Goal: Transaction & Acquisition: Purchase product/service

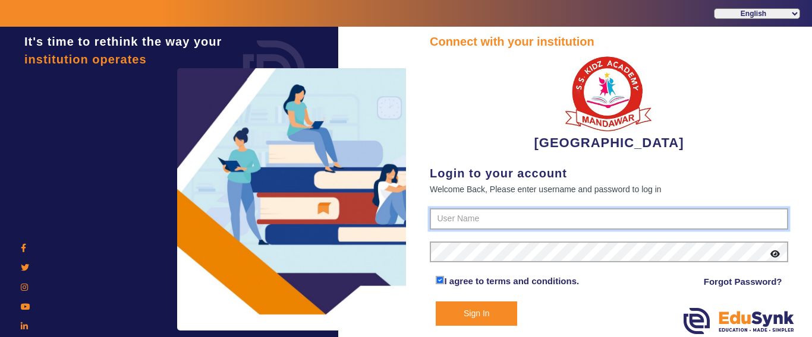
type input "9928895959"
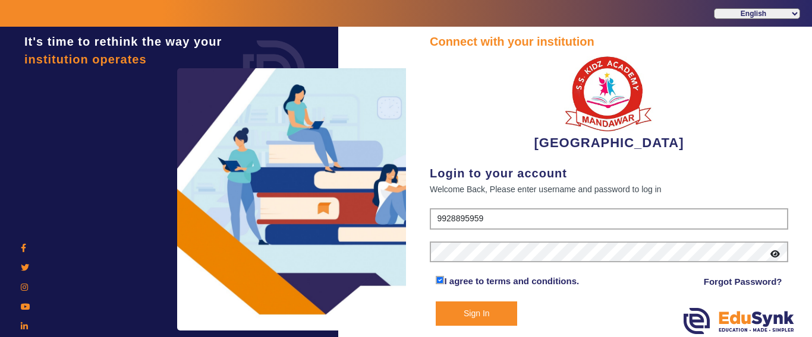
click at [477, 315] on button "Sign In" at bounding box center [476, 314] width 81 height 24
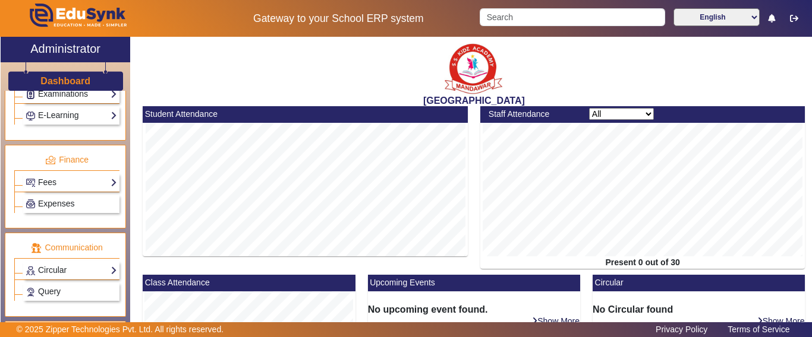
scroll to position [594, 0]
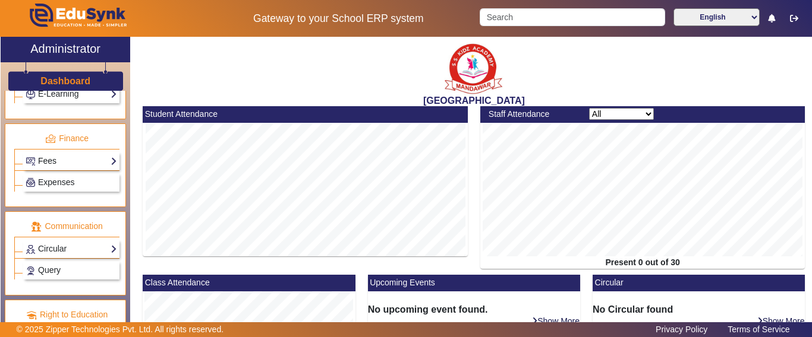
click at [56, 154] on link "Fees" at bounding box center [71, 161] width 91 height 14
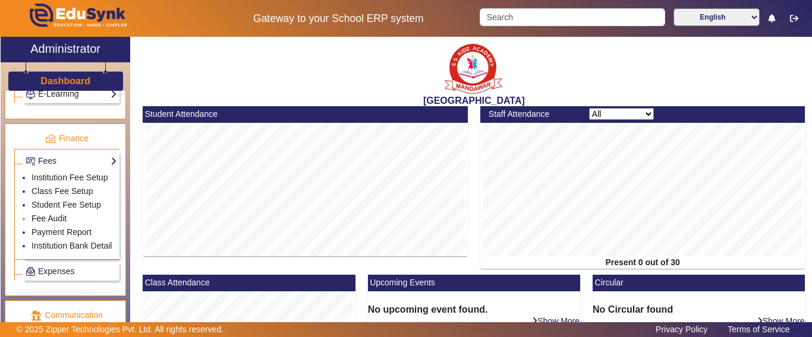
click at [48, 223] on link "Fee Audit" at bounding box center [48, 219] width 35 height 10
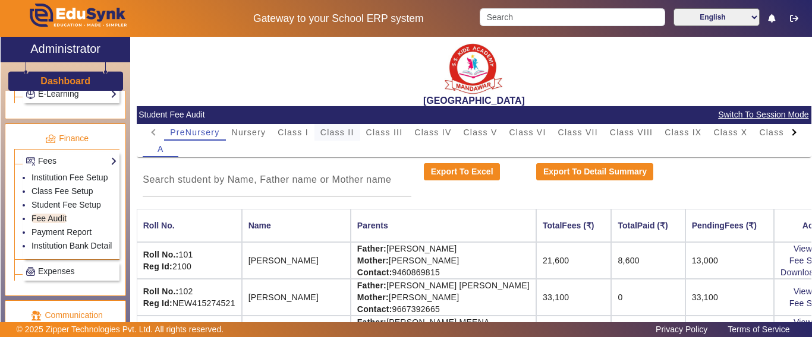
click at [338, 132] on span "Class II" at bounding box center [337, 132] width 34 height 8
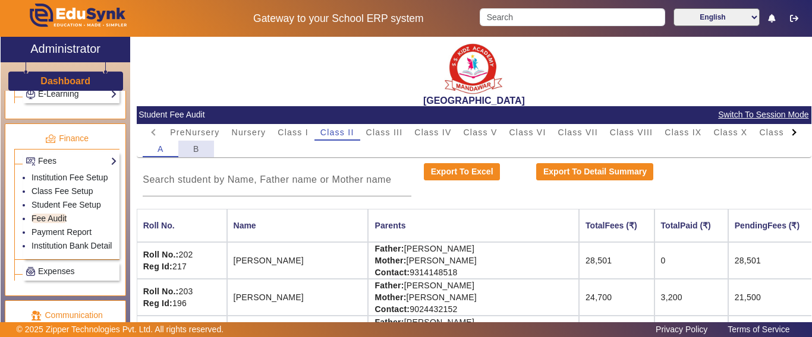
click at [198, 156] on span "B" at bounding box center [196, 149] width 7 height 17
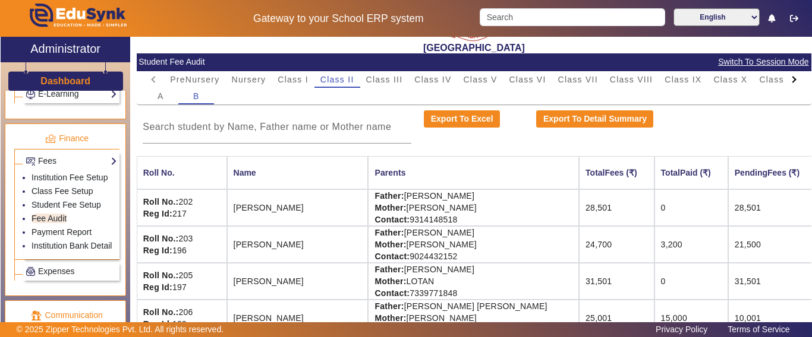
scroll to position [119, 0]
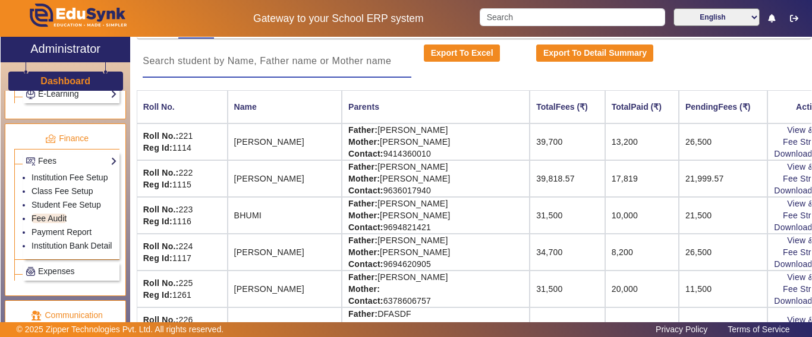
click at [252, 64] on input at bounding box center [277, 61] width 269 height 14
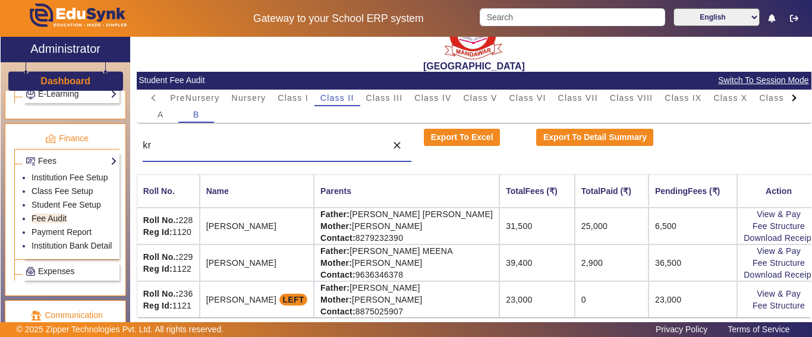
scroll to position [45, 0]
type input "[PERSON_NAME]"
click at [766, 247] on link "View & Pay" at bounding box center [778, 252] width 44 height 10
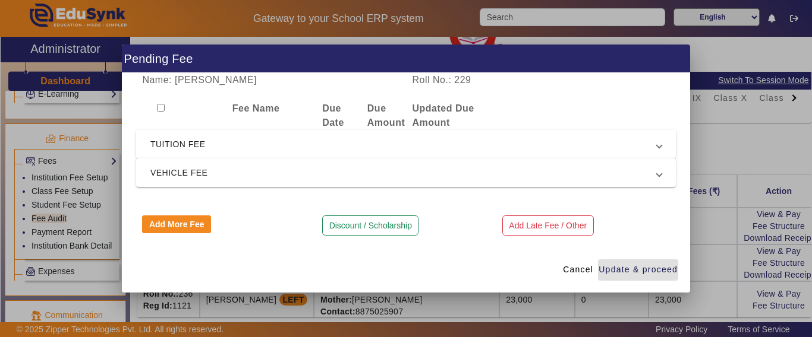
click at [184, 143] on span "TUITION FEE" at bounding box center [403, 144] width 506 height 14
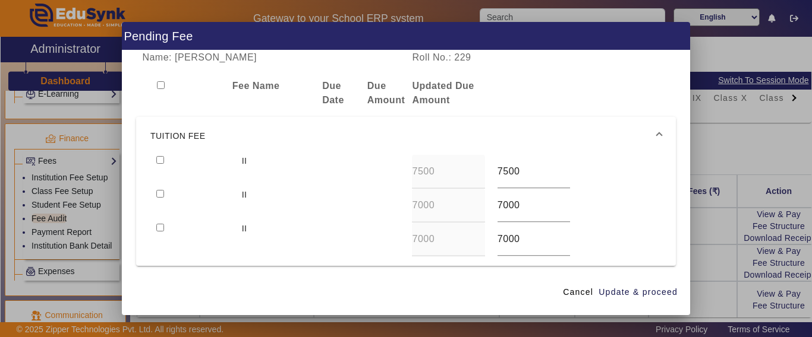
click at [157, 154] on mat-expansion-panel-header "TUITION FEE" at bounding box center [405, 136] width 539 height 38
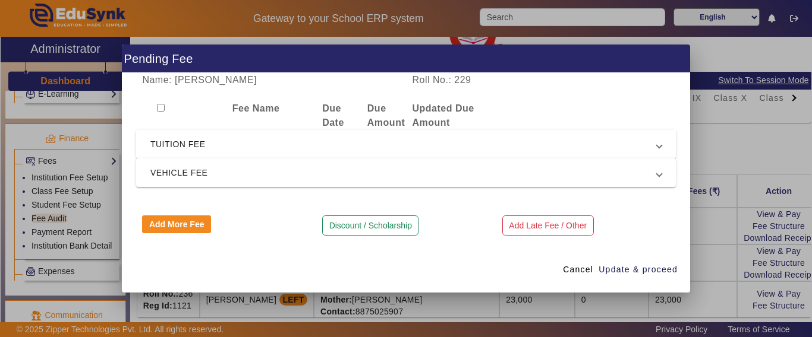
click at [157, 154] on mat-expansion-panel-header "TUITION FEE" at bounding box center [405, 144] width 539 height 29
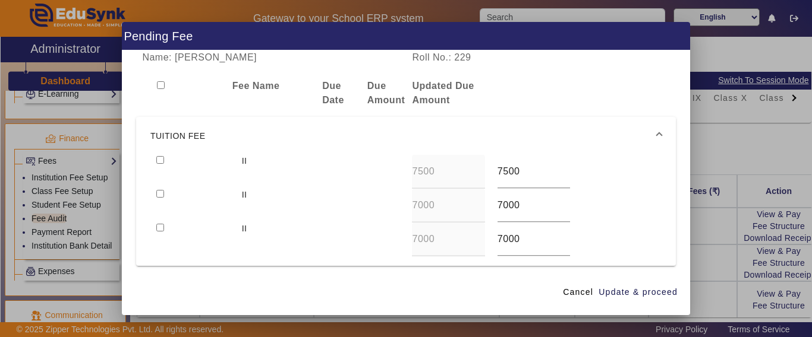
click at [160, 157] on input "checkbox" at bounding box center [160, 160] width 8 height 8
checkbox input "true"
click at [160, 191] on input "checkbox" at bounding box center [160, 194] width 8 height 8
click at [160, 193] on input "checkbox" at bounding box center [160, 194] width 8 height 8
click at [159, 197] on input "checkbox" at bounding box center [160, 194] width 8 height 8
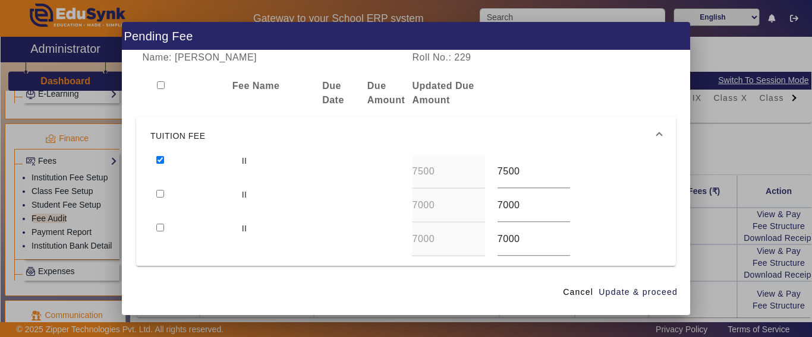
checkbox input "true"
click at [658, 292] on span "Update & proceed" at bounding box center [637, 292] width 79 height 12
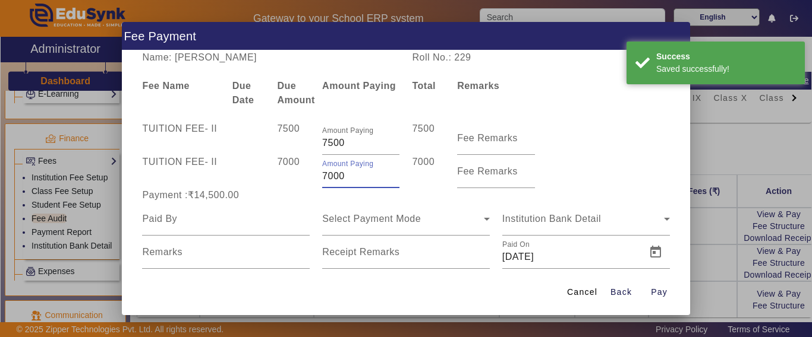
drag, startPoint x: 347, startPoint y: 178, endPoint x: 307, endPoint y: 178, distance: 40.4
click at [307, 178] on div "TUITION FEE - II 7000 Amount Paying 7000 7000 Fee Remarks" at bounding box center [405, 171] width 539 height 33
type input "2500"
click at [303, 198] on div "Payment :₹14,500.00" at bounding box center [226, 195] width 180 height 14
click at [247, 219] on input at bounding box center [226, 219] width 168 height 14
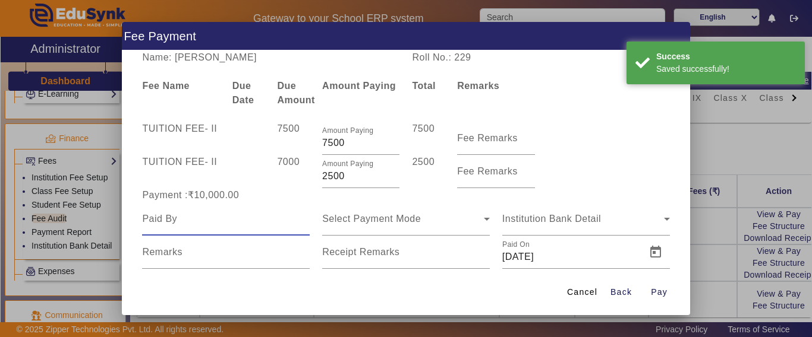
click at [247, 219] on input at bounding box center [226, 219] width 168 height 14
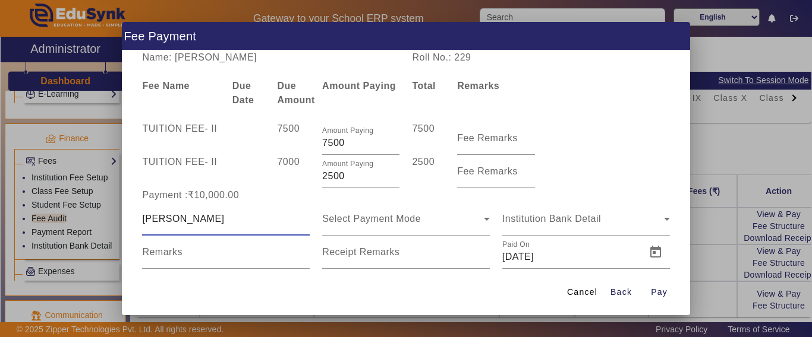
type input "[PERSON_NAME]"
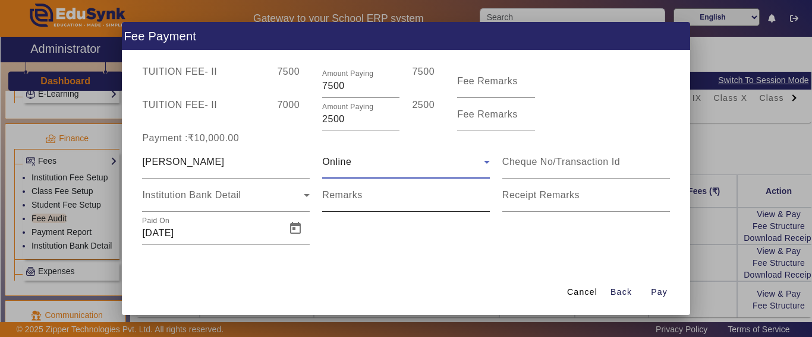
scroll to position [58, 0]
click at [347, 171] on div "Online" at bounding box center [406, 160] width 168 height 33
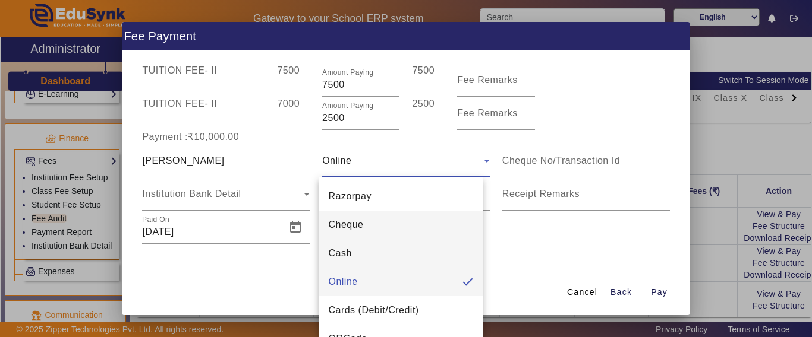
click at [351, 255] on span "Cash" at bounding box center [339, 254] width 23 height 14
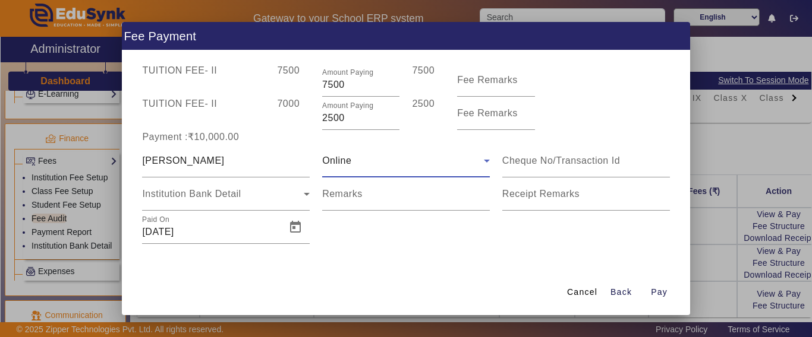
scroll to position [26, 0]
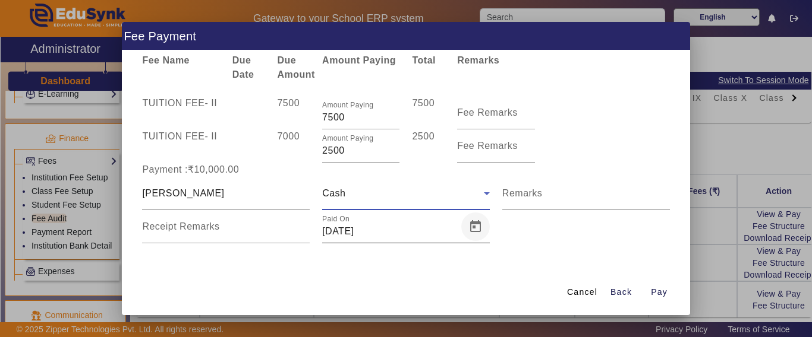
click at [469, 231] on span "Open calendar" at bounding box center [475, 227] width 29 height 29
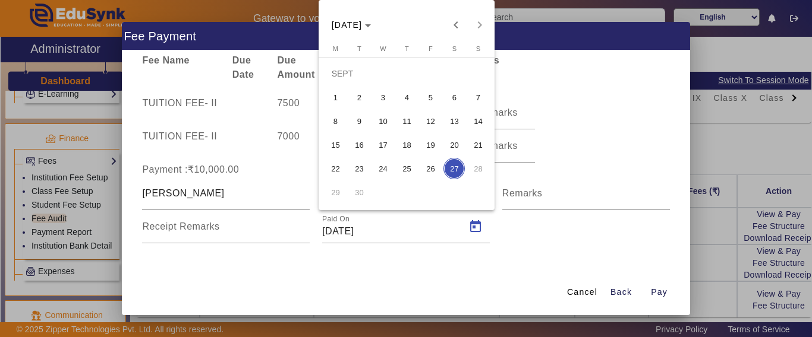
click at [433, 171] on span "26" at bounding box center [429, 168] width 21 height 21
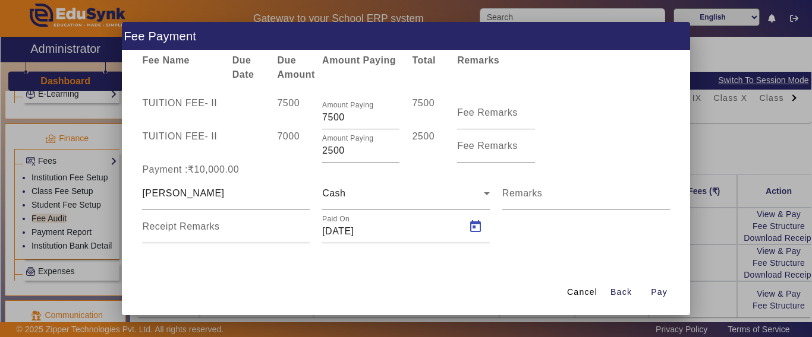
type input "[DATE]"
click at [658, 288] on span "Pay" at bounding box center [659, 292] width 17 height 12
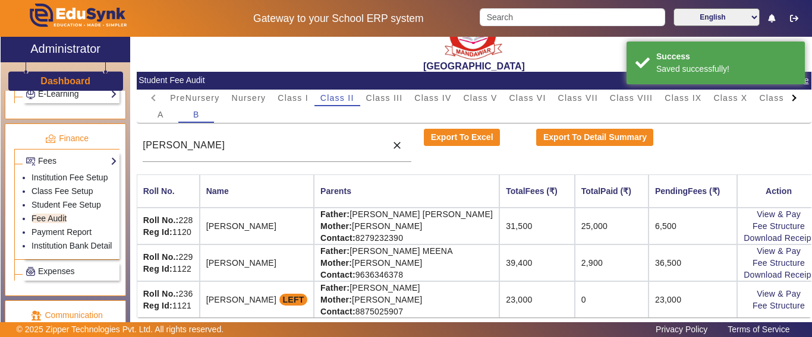
scroll to position [0, 0]
click at [769, 270] on link "Download Receipt" at bounding box center [778, 275] width 70 height 10
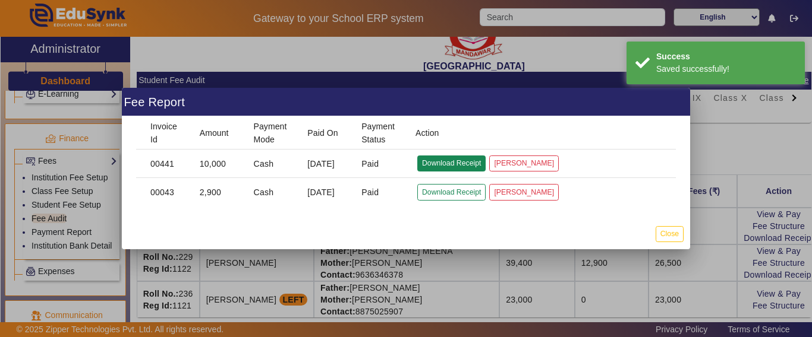
click at [436, 167] on button "Download Receipt" at bounding box center [451, 164] width 68 height 16
